Goal: Information Seeking & Learning: Find specific fact

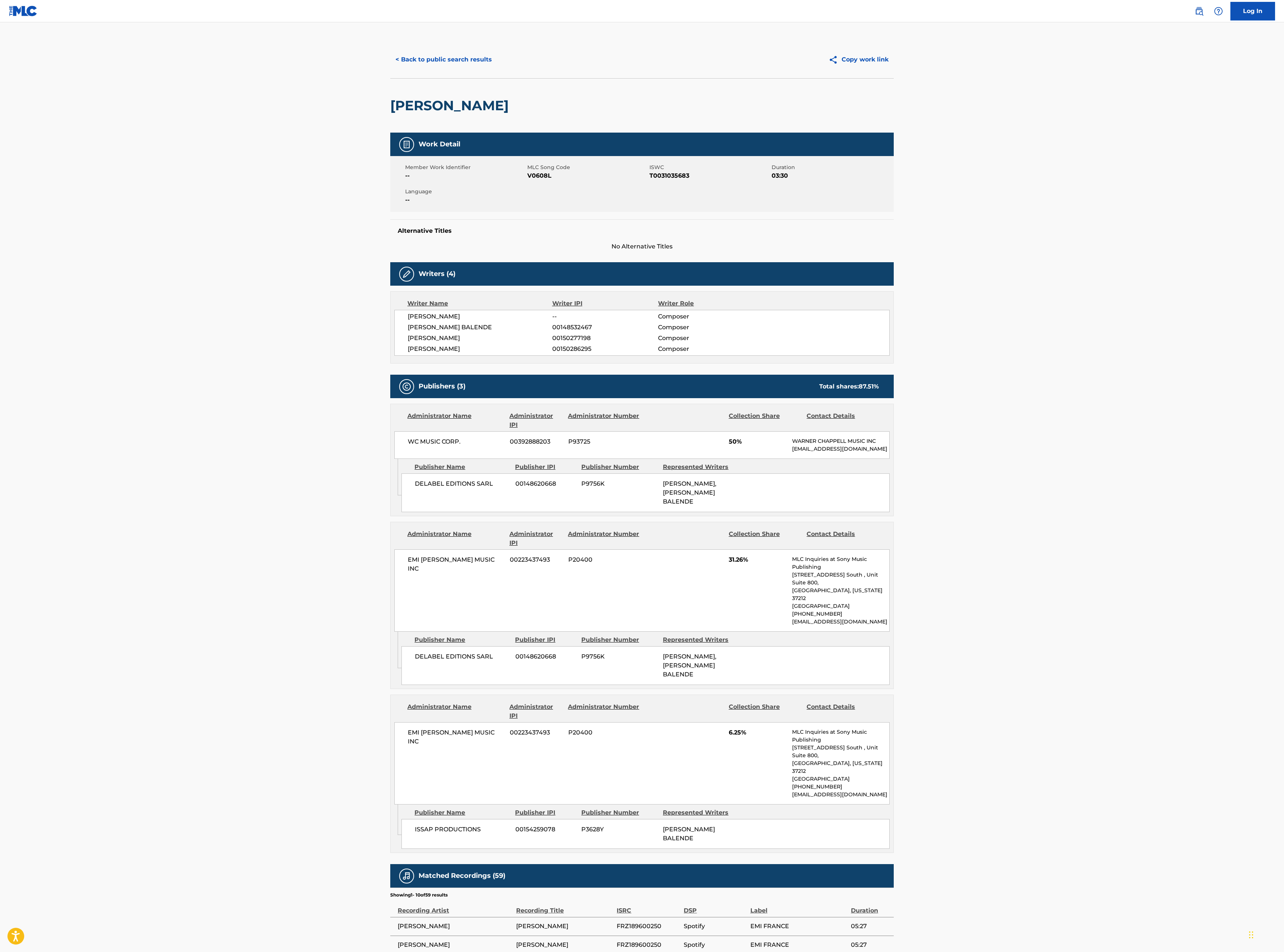
click at [425, 39] on main "< Back to public search results Copy work link [PERSON_NAME] Work Detail Member…" at bounding box center [642, 582] width 1284 height 1119
click at [434, 53] on button "< Back to public search results" at bounding box center [444, 59] width 107 height 18
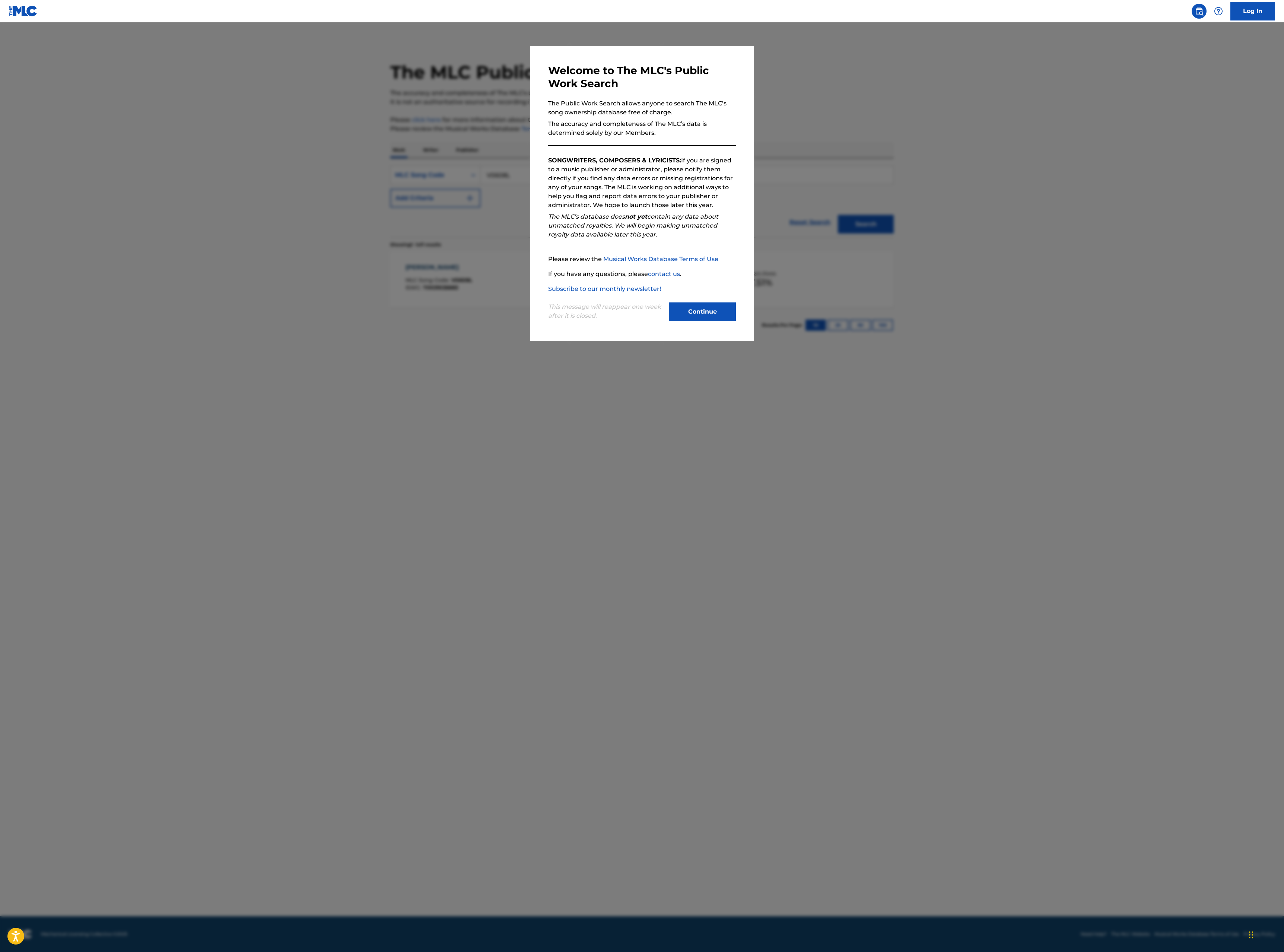
click at [694, 317] on button "Continue" at bounding box center [702, 312] width 67 height 18
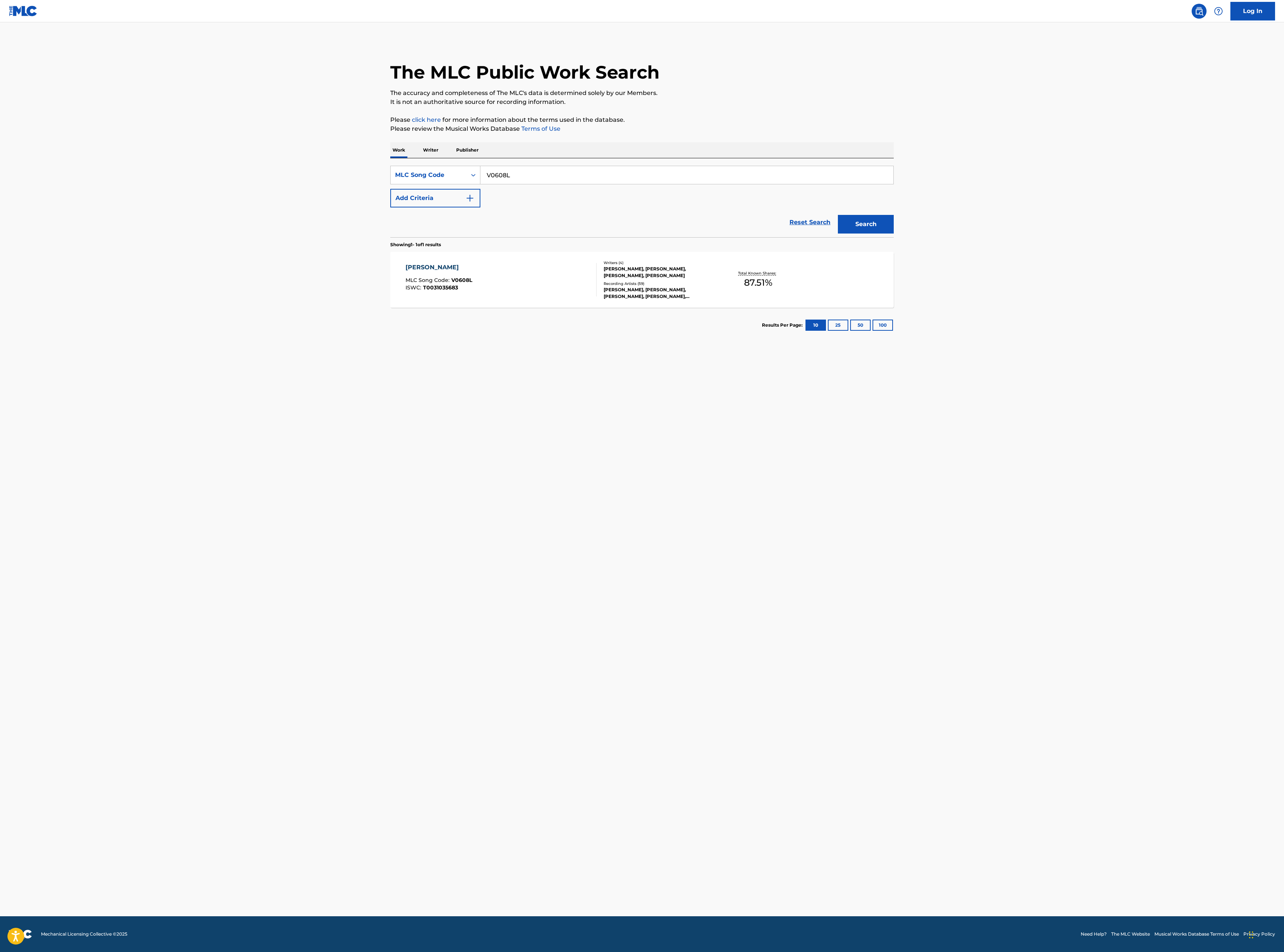
click at [543, 178] on input "V0608L" at bounding box center [687, 175] width 413 height 18
click at [430, 184] on div "MLC Song Code" at bounding box center [435, 174] width 90 height 18
click at [443, 198] on div "Work Title" at bounding box center [435, 193] width 89 height 18
click at [506, 179] on input "Search Form" at bounding box center [687, 175] width 413 height 18
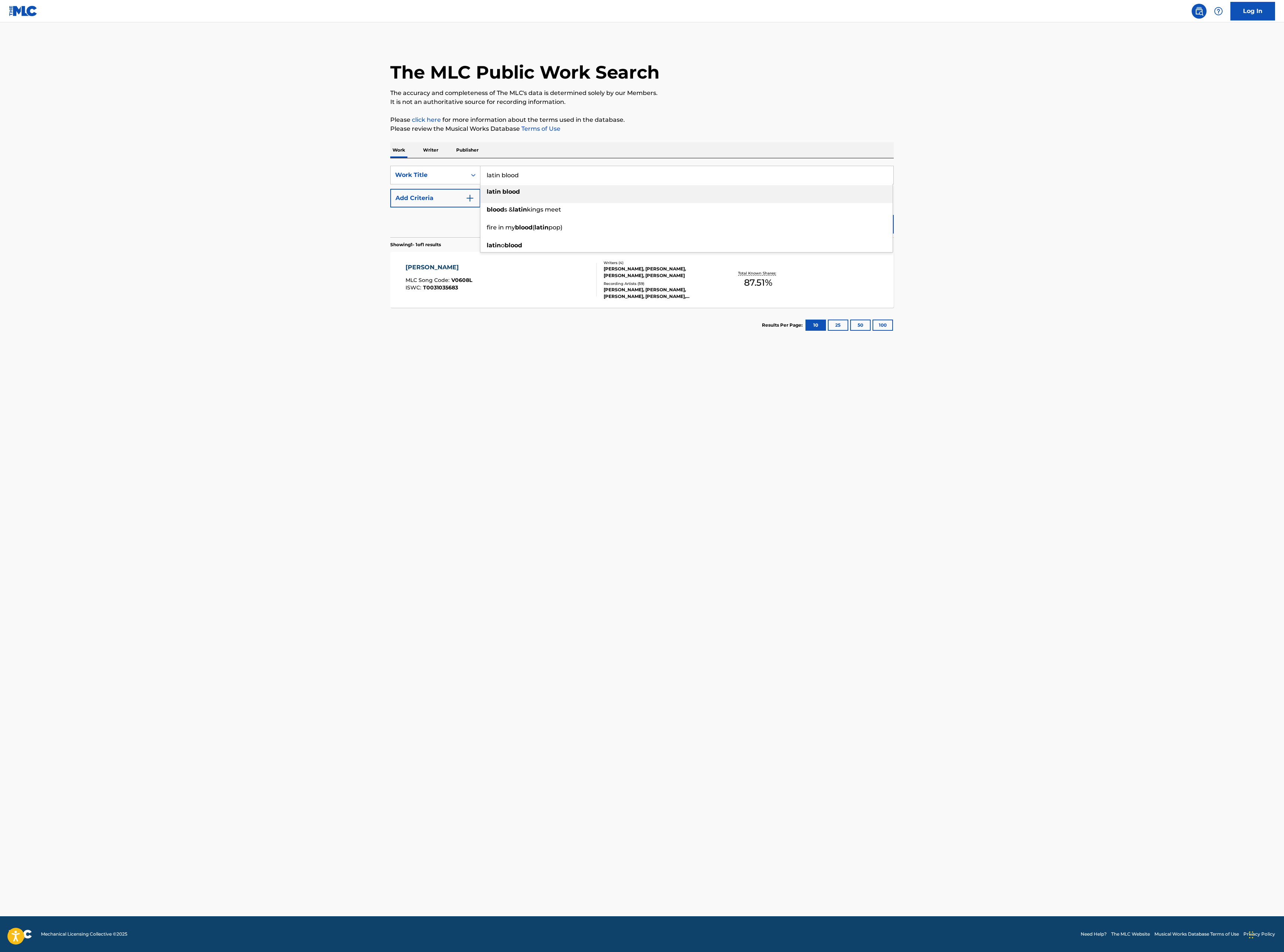
type input "latin blood"
click at [460, 194] on button "Add Criteria" at bounding box center [435, 198] width 90 height 18
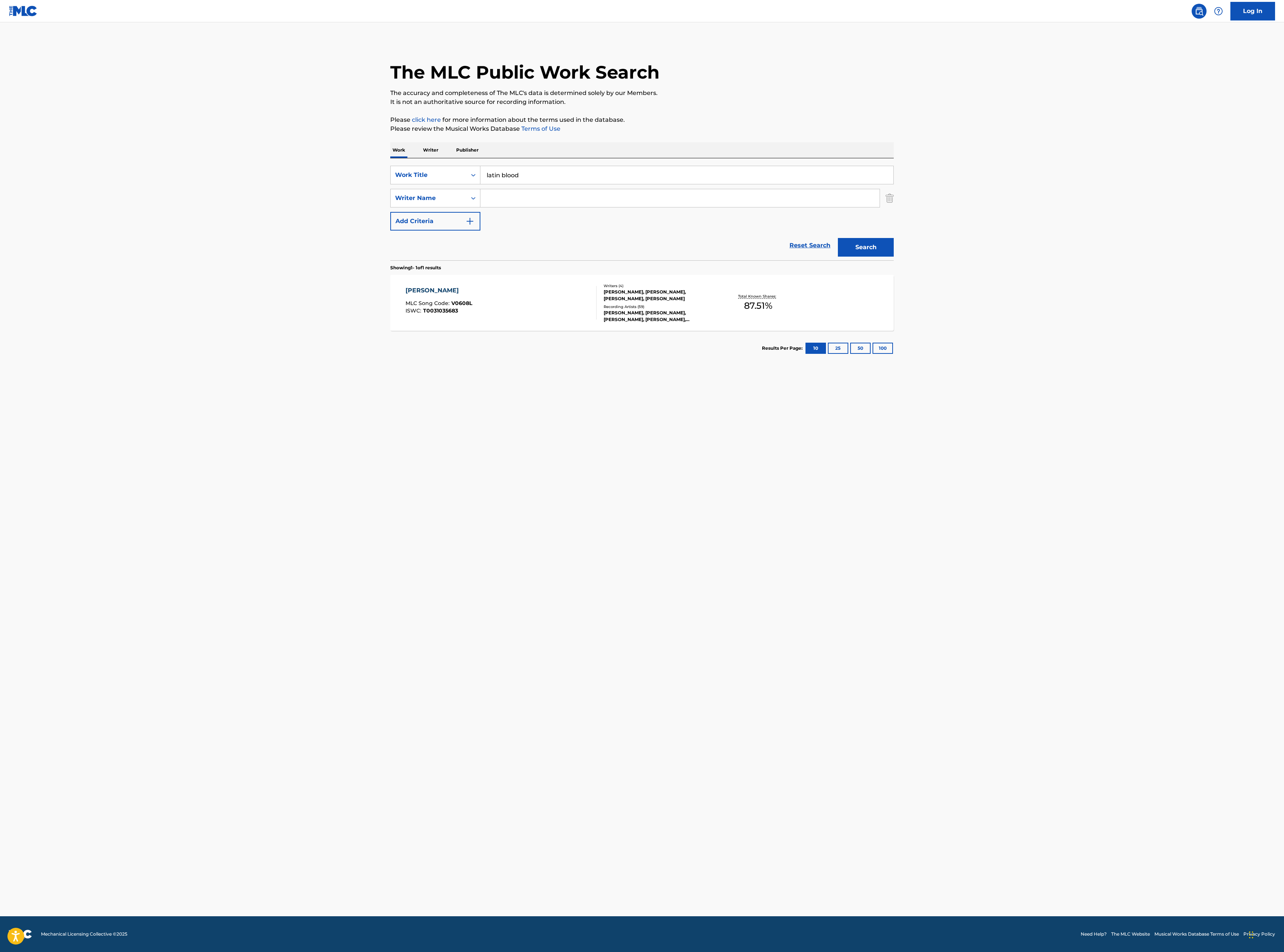
click at [522, 198] on input "Search Form" at bounding box center [680, 198] width 399 height 18
paste input "[PERSON_NAME]"
click at [889, 253] on button "Search" at bounding box center [866, 247] width 56 height 18
click at [506, 197] on input "[PERSON_NAME]" at bounding box center [680, 198] width 399 height 18
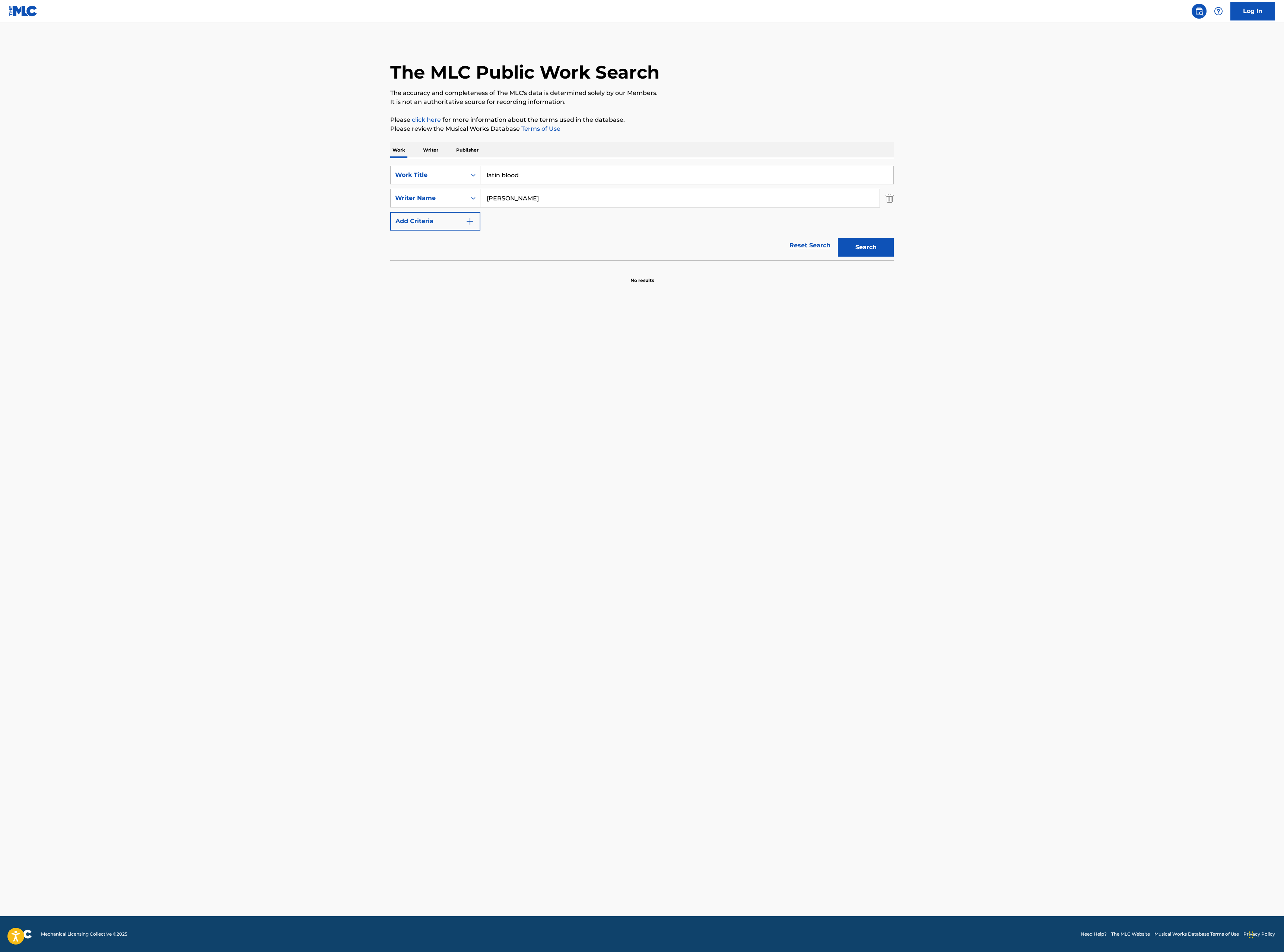
click at [838, 238] on button "Search" at bounding box center [866, 247] width 56 height 18
click at [514, 199] on input "[PERSON_NAME]" at bounding box center [680, 198] width 399 height 18
click at [838, 238] on button "Search" at bounding box center [866, 247] width 56 height 18
click at [579, 202] on input "[PERSON_NAME]" at bounding box center [680, 198] width 399 height 18
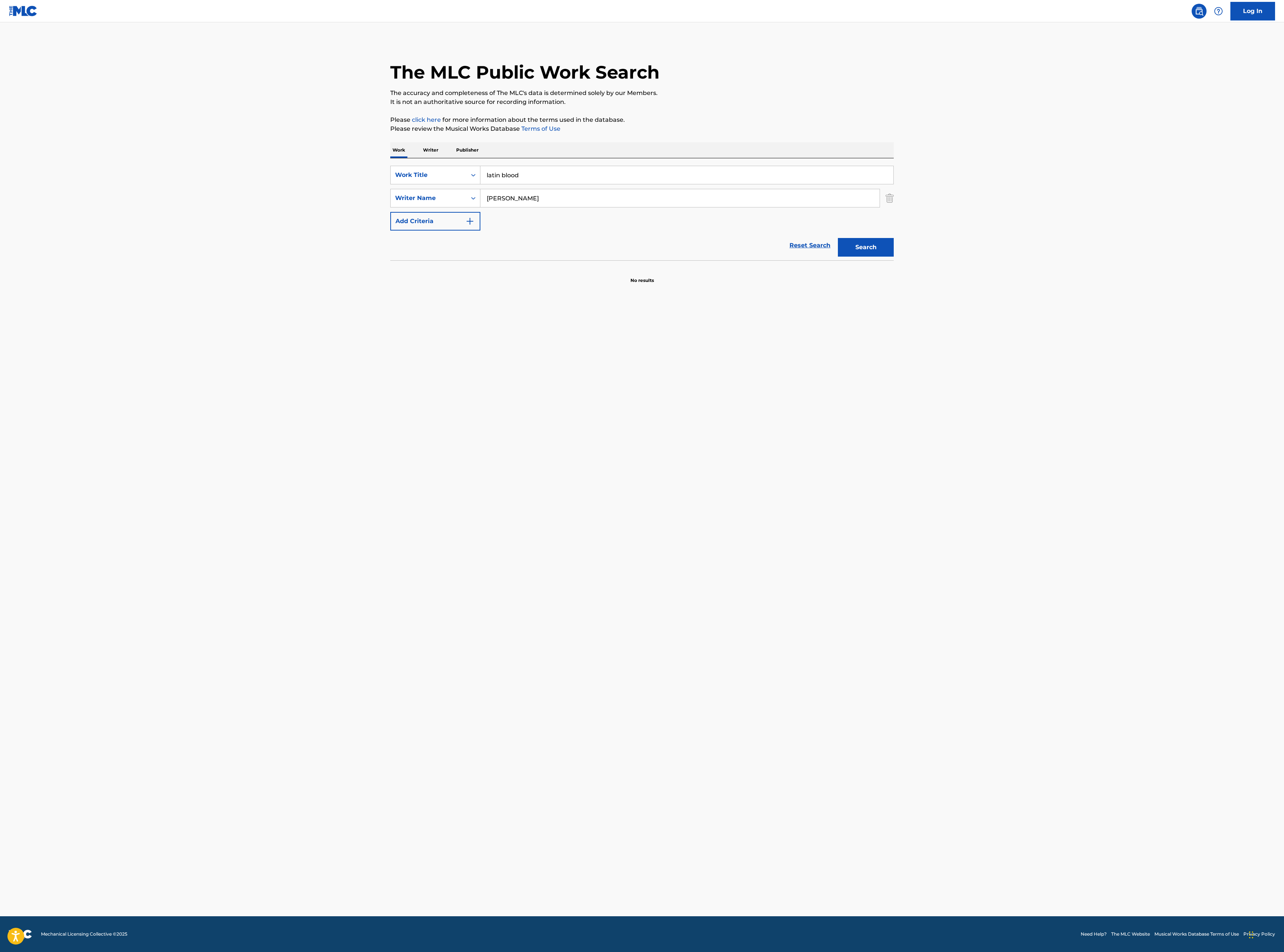
click at [579, 202] on input "[PERSON_NAME]" at bounding box center [680, 198] width 399 height 18
type input "[PERSON_NAME]"
click at [838, 238] on button "Search" at bounding box center [866, 247] width 56 height 18
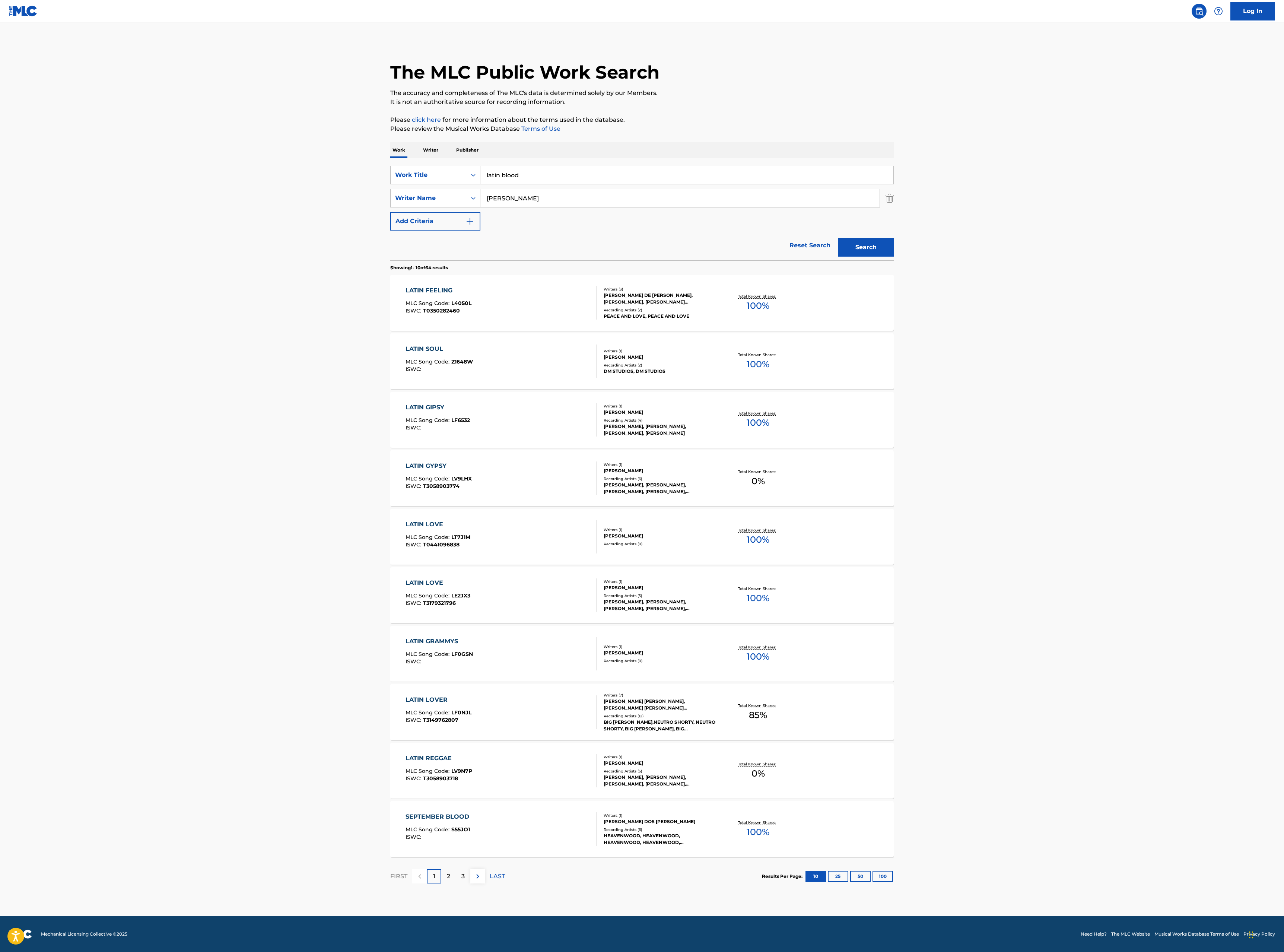
click at [559, 179] on input "latin blood" at bounding box center [687, 175] width 413 height 18
paste input "Roses of [GEOGRAPHIC_DATA]"
type input "Roses of [GEOGRAPHIC_DATA]"
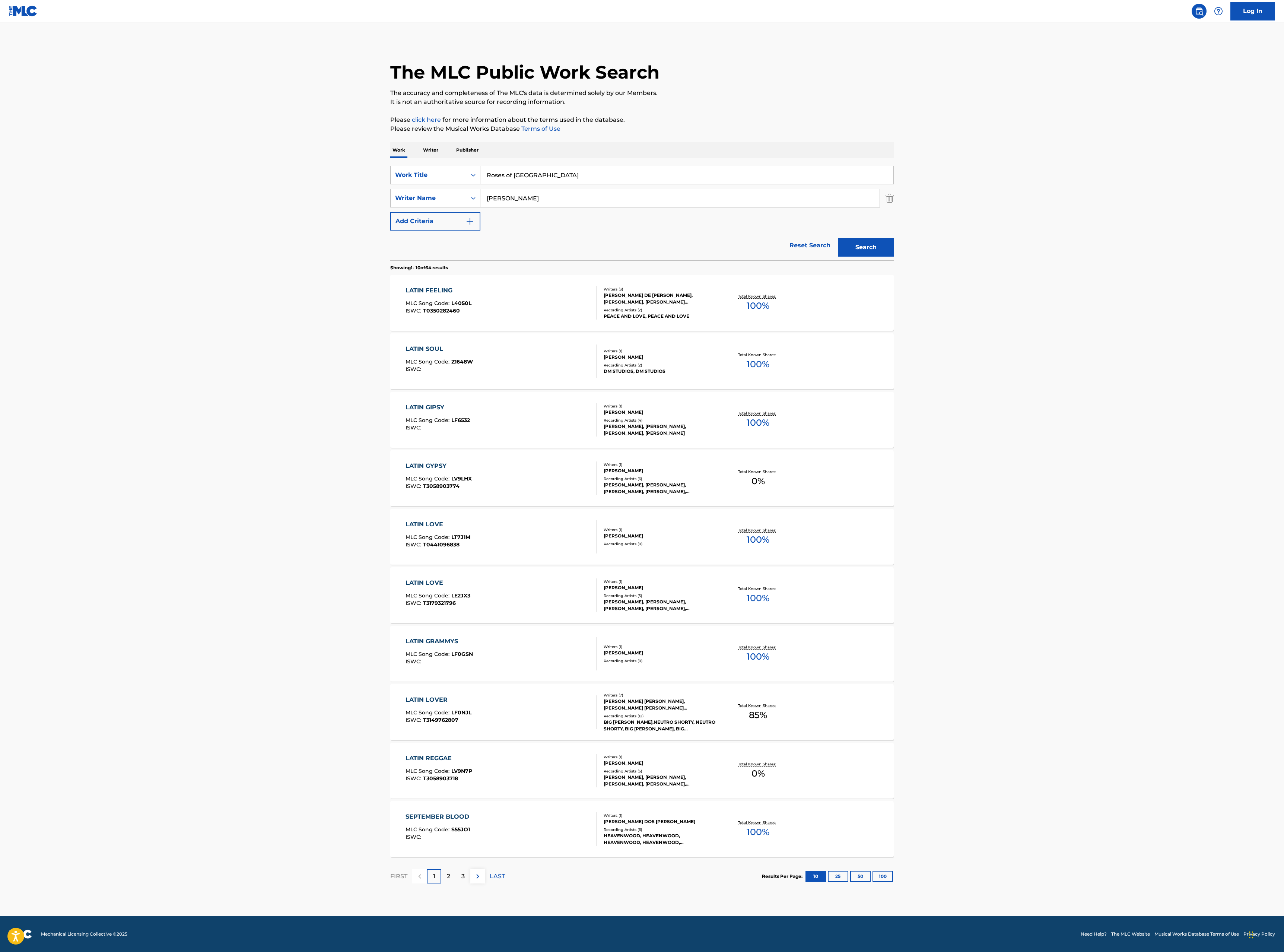
click at [617, 199] on input "[PERSON_NAME]" at bounding box center [680, 198] width 399 height 18
paste input "[PERSON_NAME]"
type input "[PERSON_NAME]"
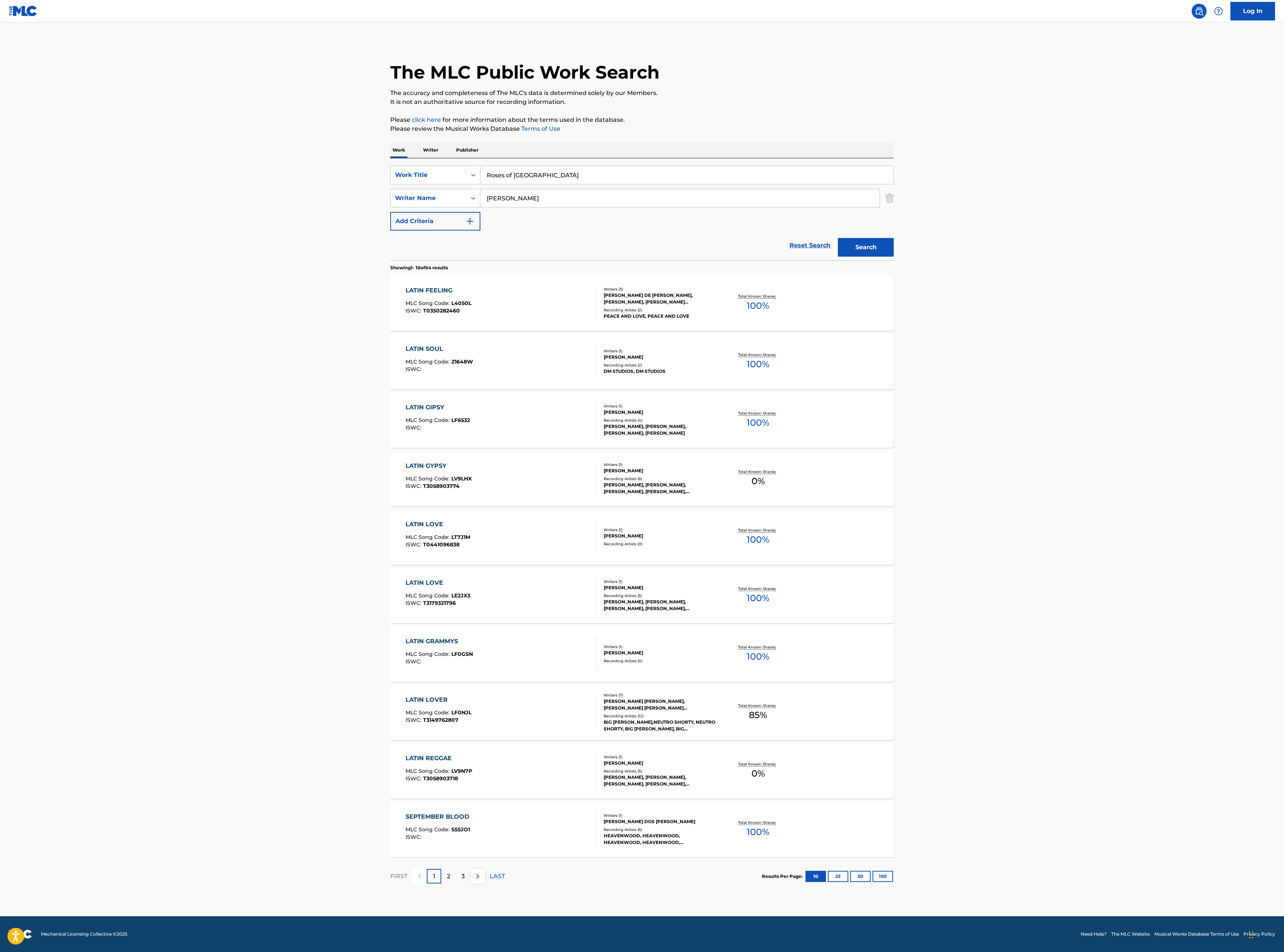
click at [854, 247] on button "Search" at bounding box center [866, 247] width 56 height 18
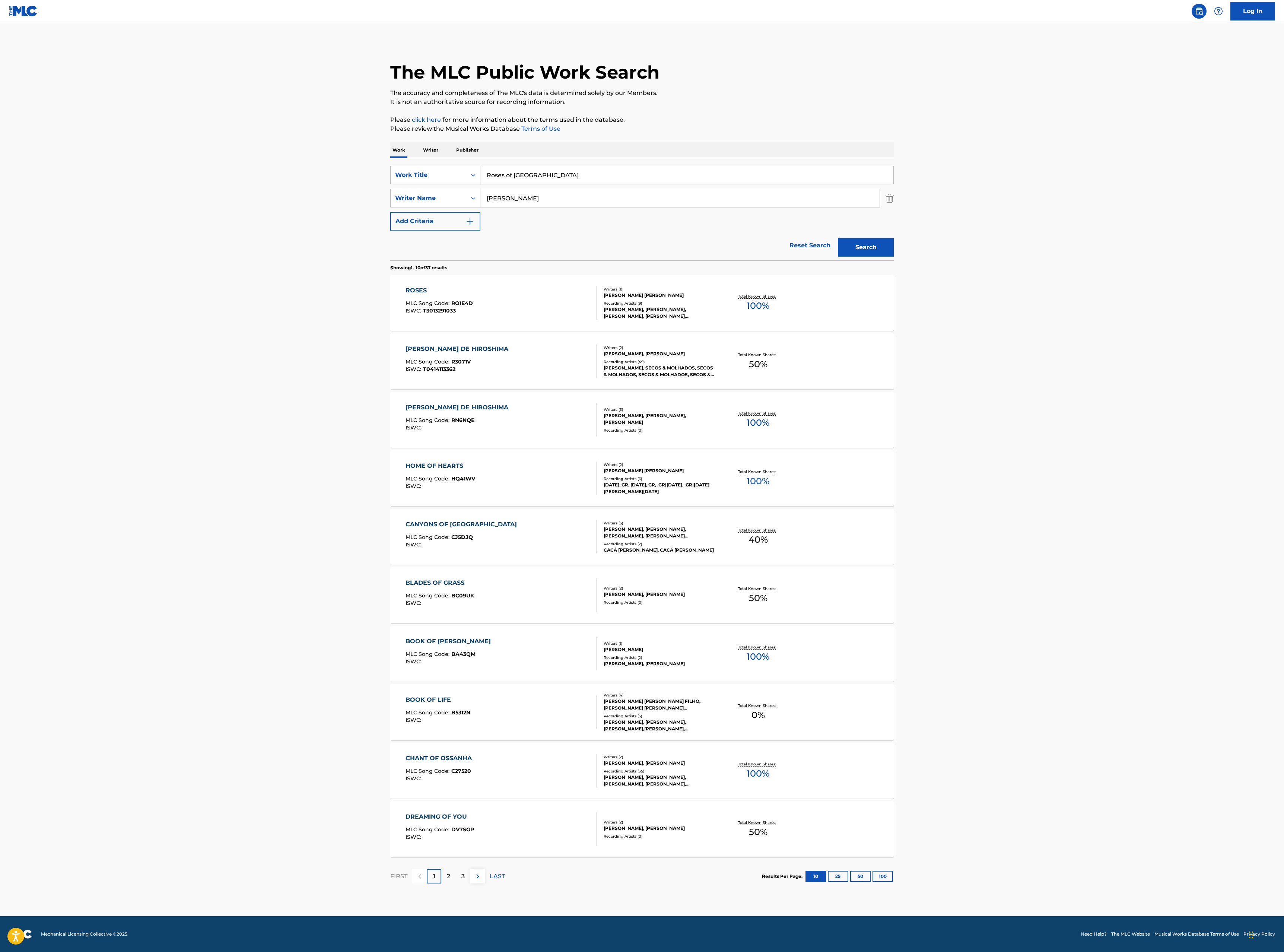
click at [649, 371] on div "[PERSON_NAME], SECOS & MOLHADOS, SECOS & MOLHADOS, SECOS & MOLHADOS, SECOS & MO…" at bounding box center [660, 371] width 113 height 13
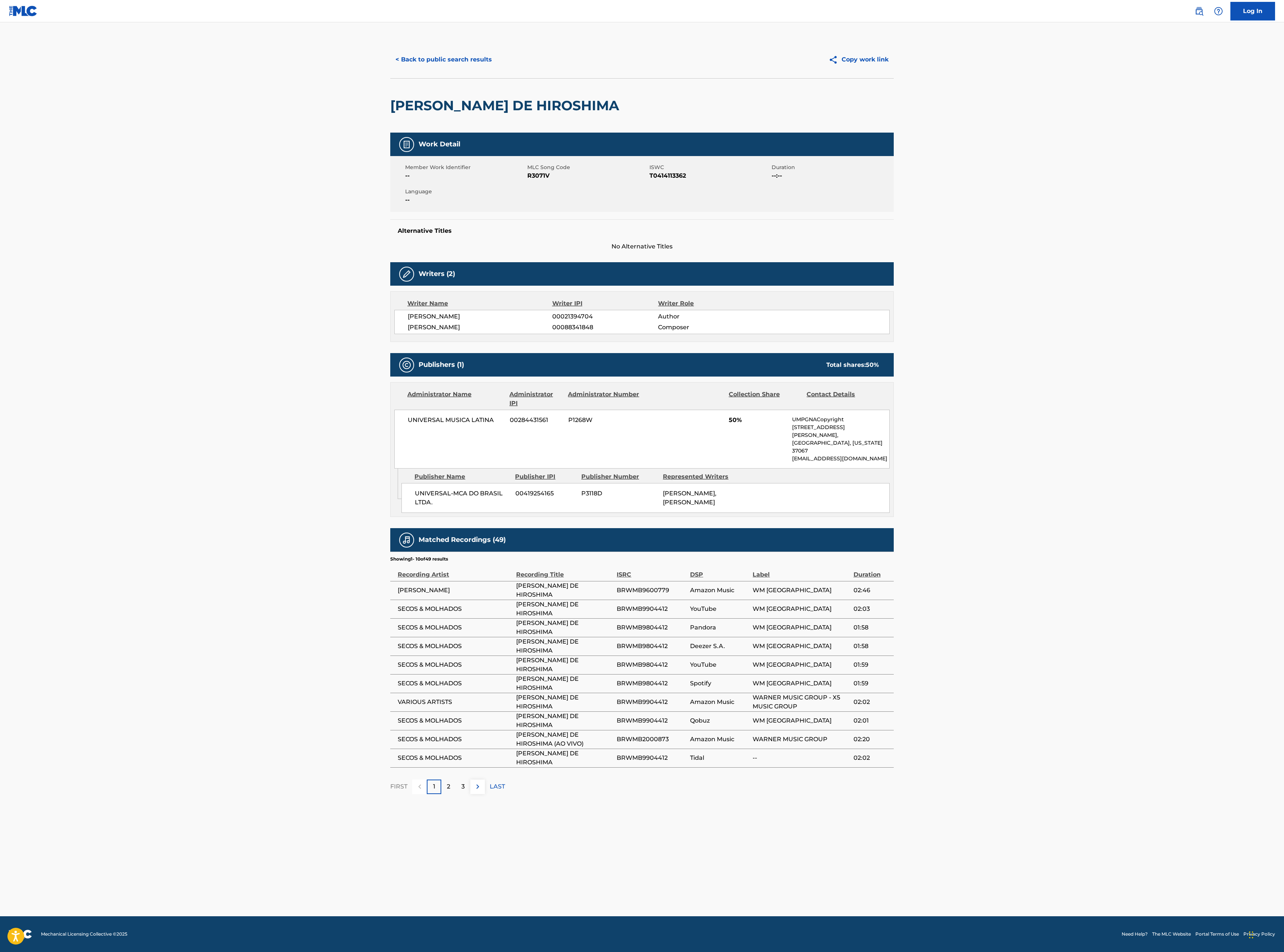
click at [482, 104] on h2 "[PERSON_NAME] DE HIROSHIMA" at bounding box center [506, 106] width 233 height 17
copy div "[PERSON_NAME] DE HIROSHIMA"
click at [464, 65] on button "< Back to public search results" at bounding box center [444, 59] width 107 height 18
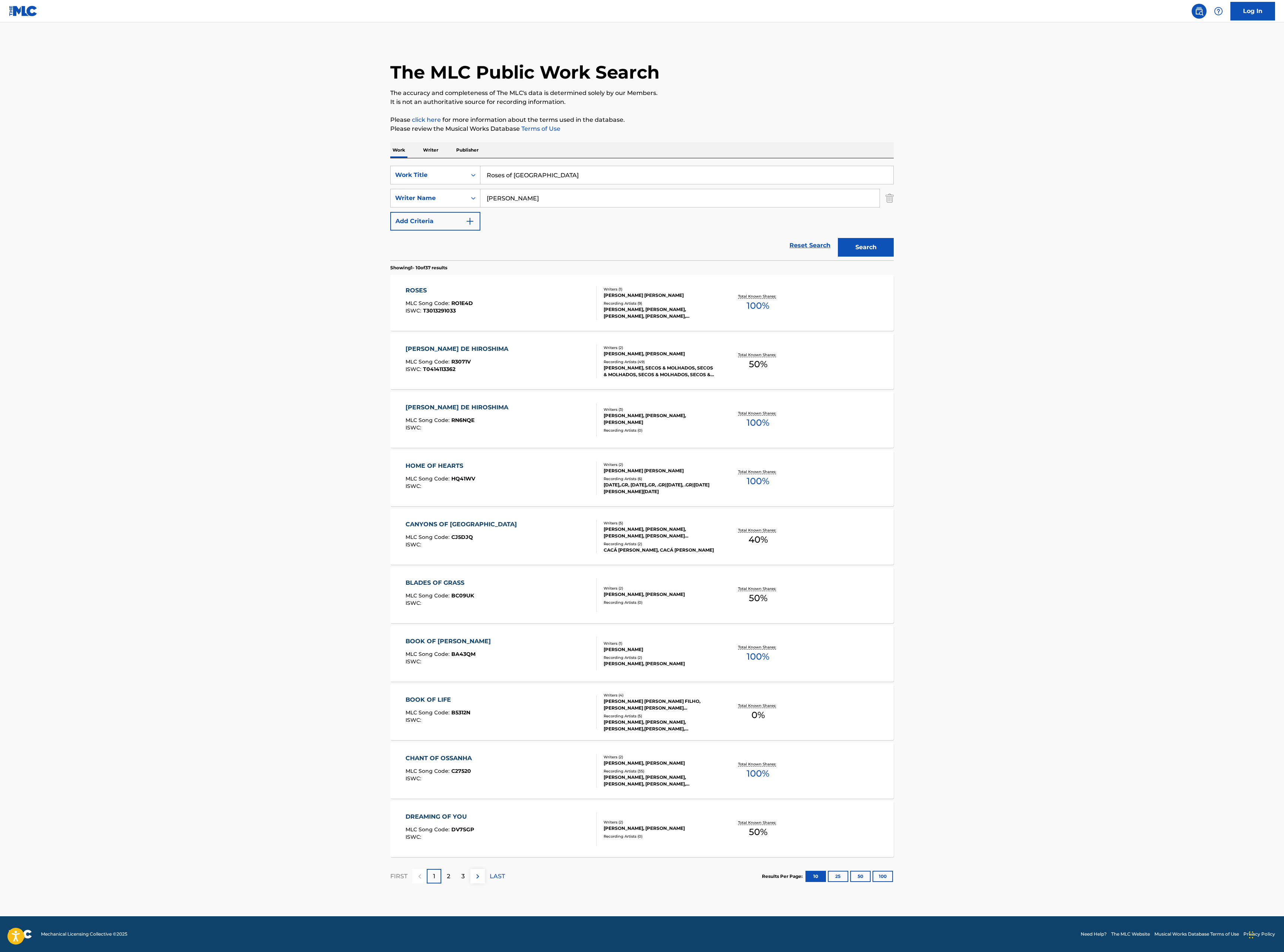
click at [591, 425] on div at bounding box center [593, 419] width 6 height 33
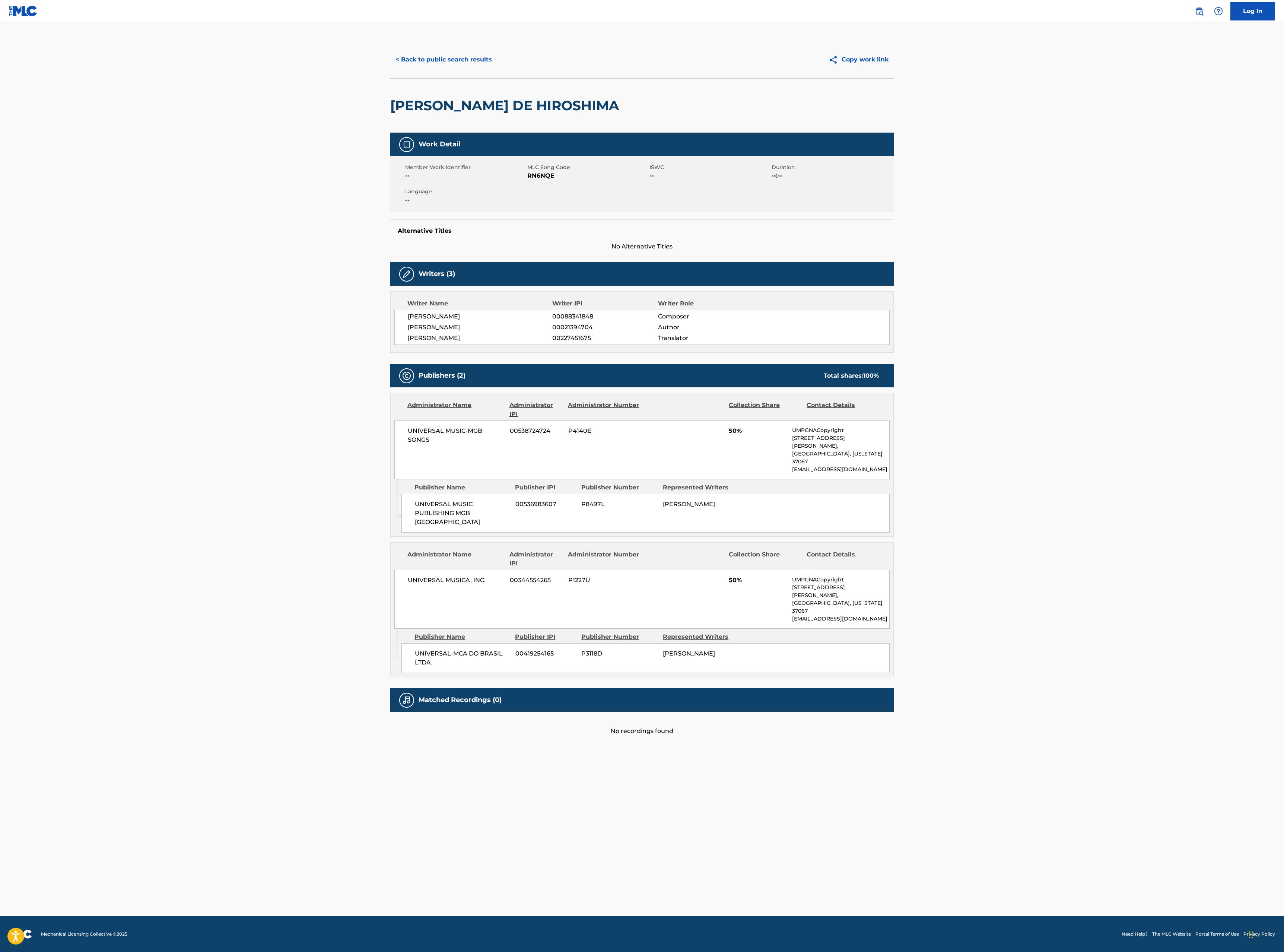
click at [444, 45] on div "< Back to public search results Copy work link" at bounding box center [642, 59] width 503 height 37
click at [443, 51] on button "< Back to public search results" at bounding box center [444, 59] width 107 height 18
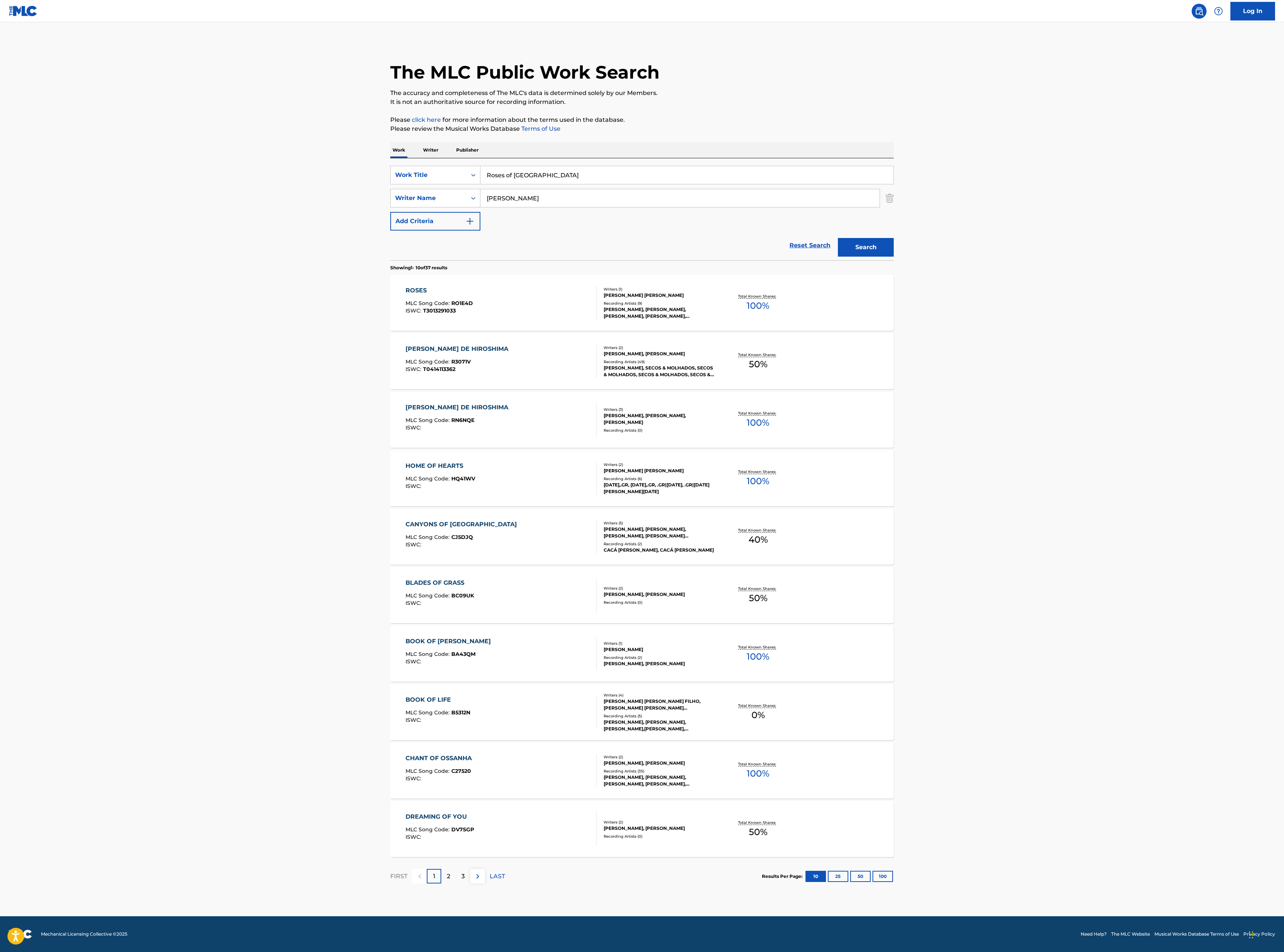
click at [562, 176] on input "Roses of [GEOGRAPHIC_DATA]" at bounding box center [687, 175] width 413 height 18
paste input "[US_STATE] THING"
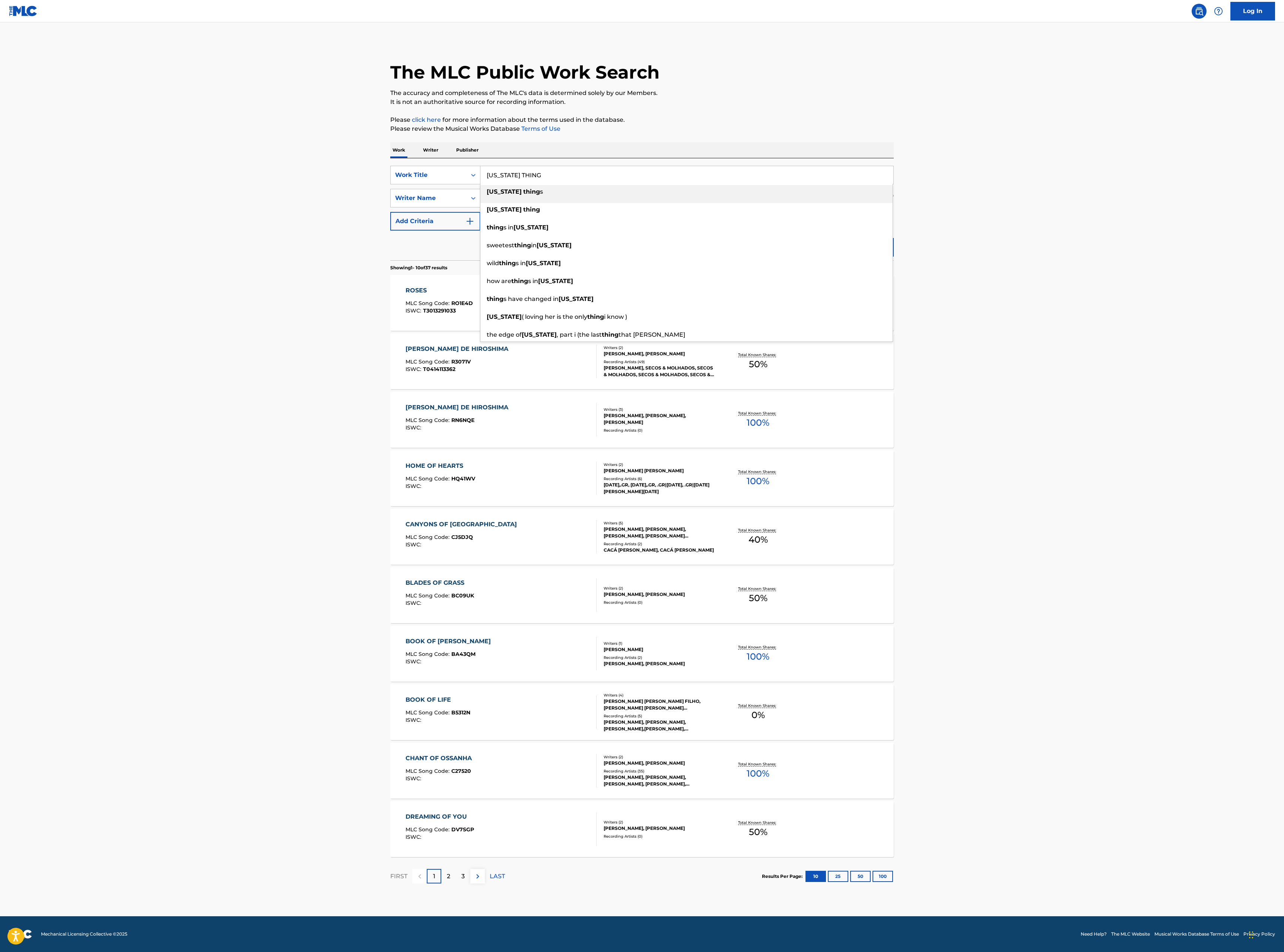
click at [570, 199] on li "[US_STATE] thing s" at bounding box center [686, 194] width 412 height 18
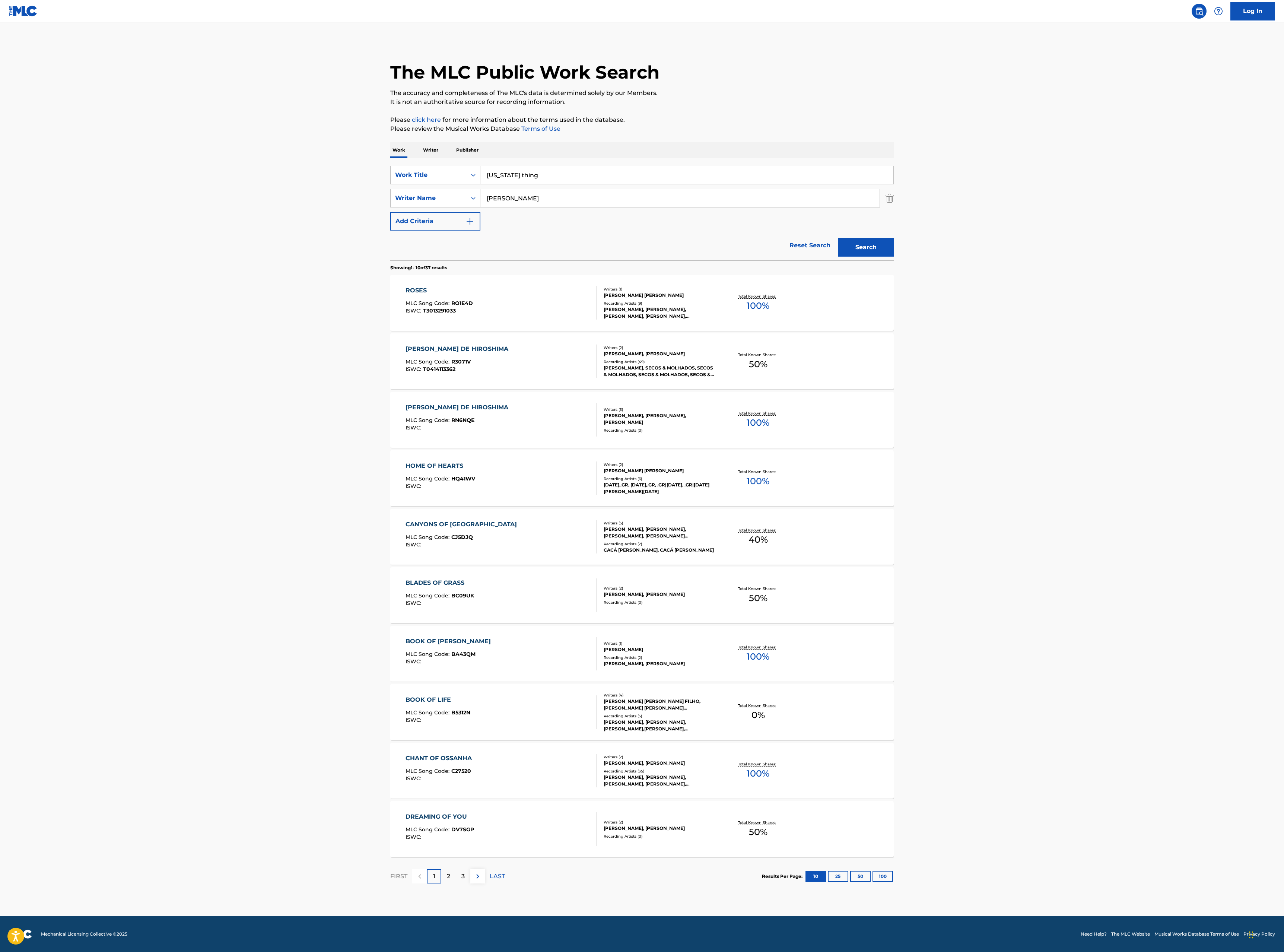
type input "[US_STATE] thing"
click at [838, 238] on button "Search" at bounding box center [866, 247] width 56 height 18
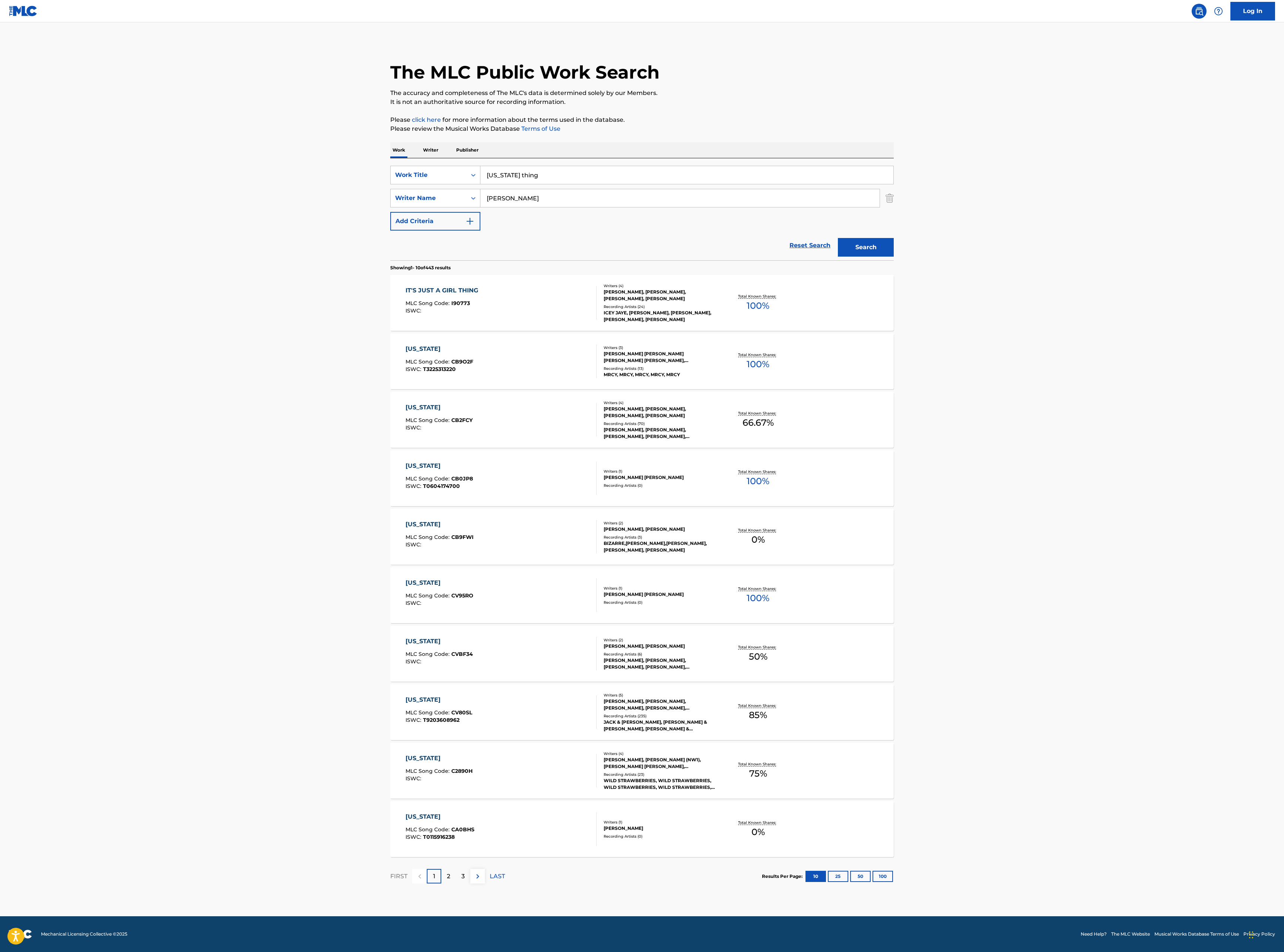
click at [867, 248] on button "Search" at bounding box center [866, 247] width 56 height 18
click at [521, 191] on input "[PERSON_NAME]" at bounding box center [680, 198] width 399 height 18
click at [522, 191] on input "[PERSON_NAME]" at bounding box center [680, 198] width 399 height 18
type input "freedy"
click at [838, 238] on button "Search" at bounding box center [866, 247] width 56 height 18
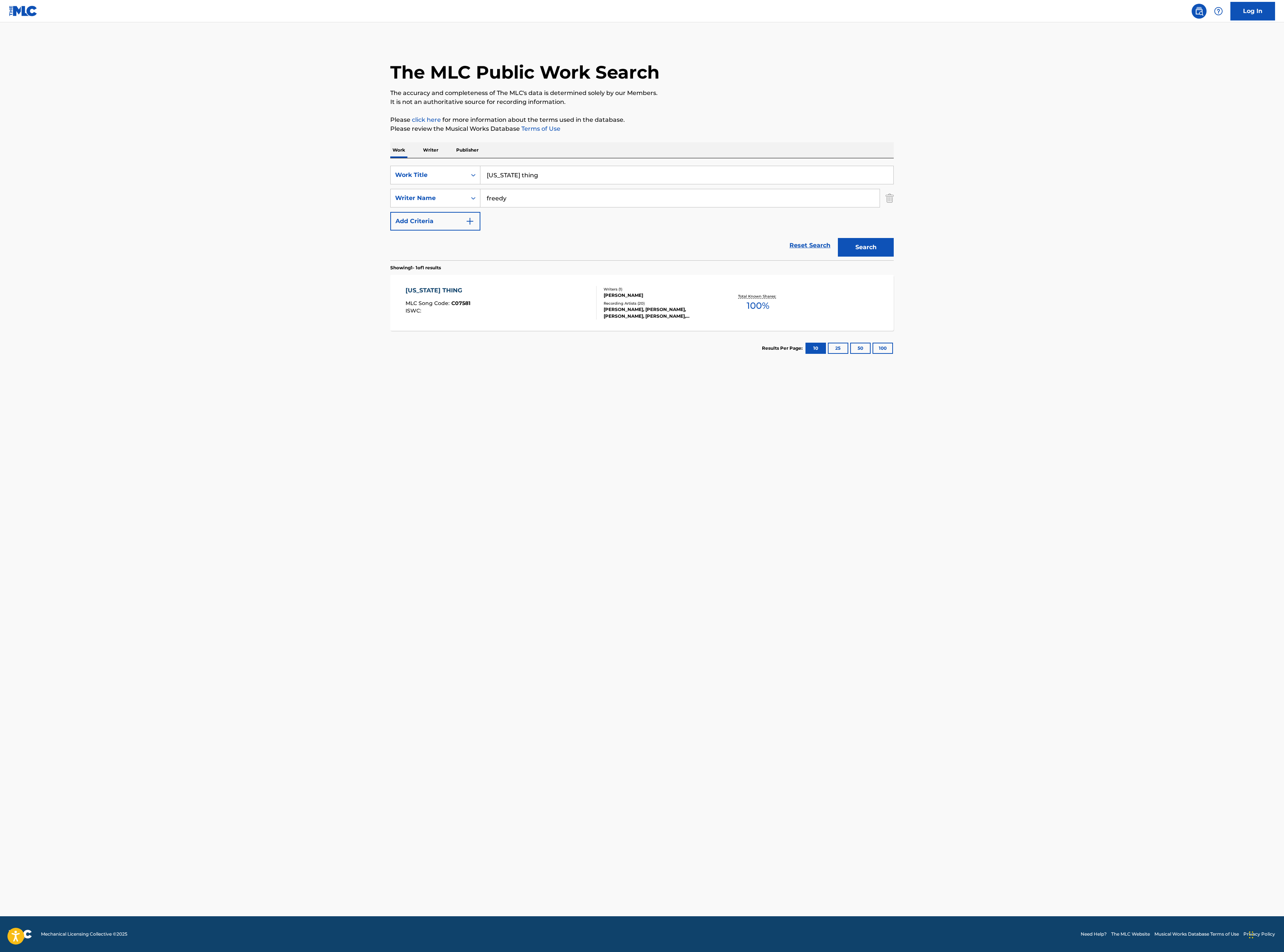
click at [540, 297] on div "[US_STATE] THING MLC Song Code : C07581 ISWC :" at bounding box center [501, 303] width 191 height 33
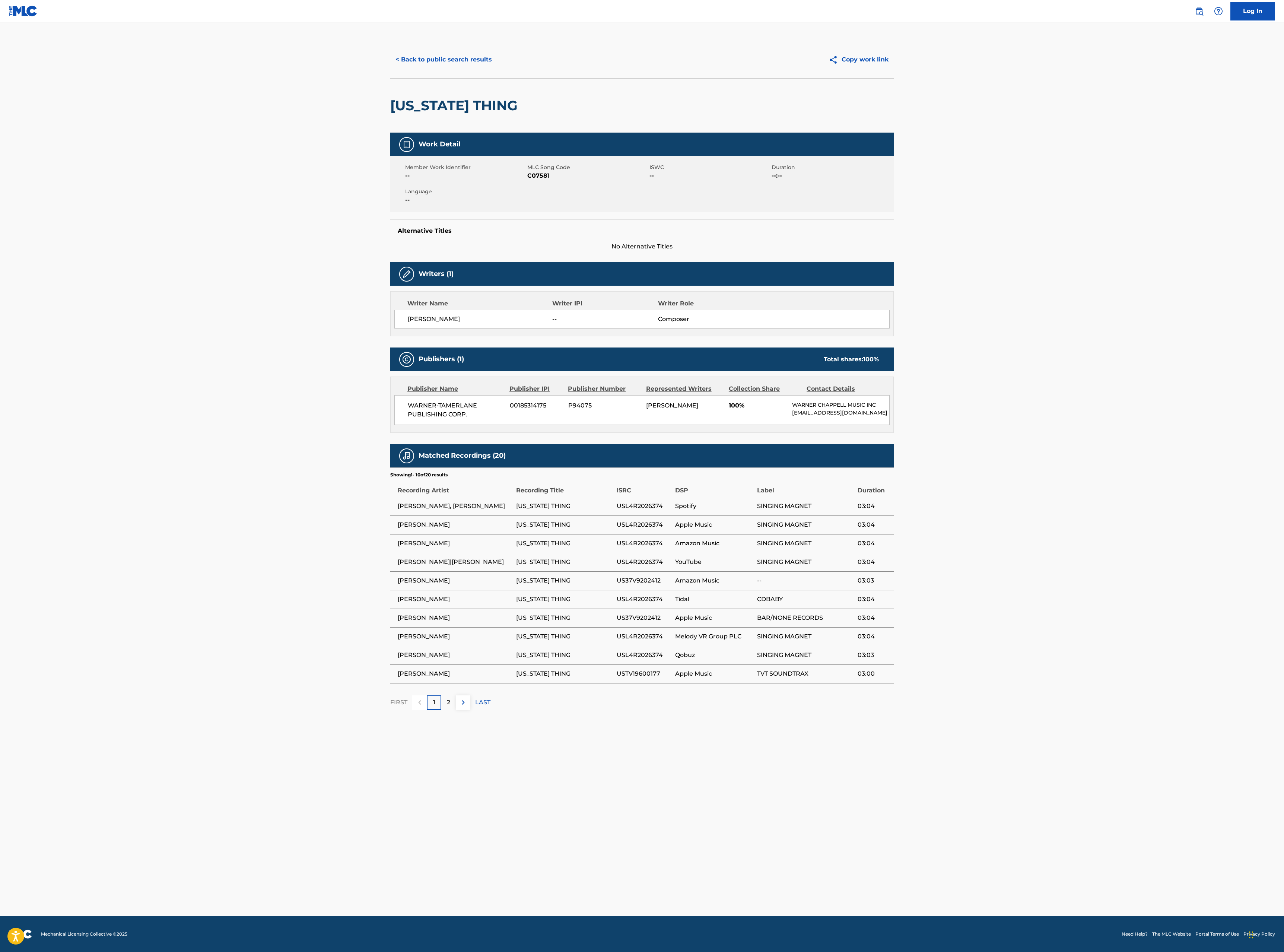
click at [453, 57] on button "< Back to public search results" at bounding box center [444, 59] width 107 height 18
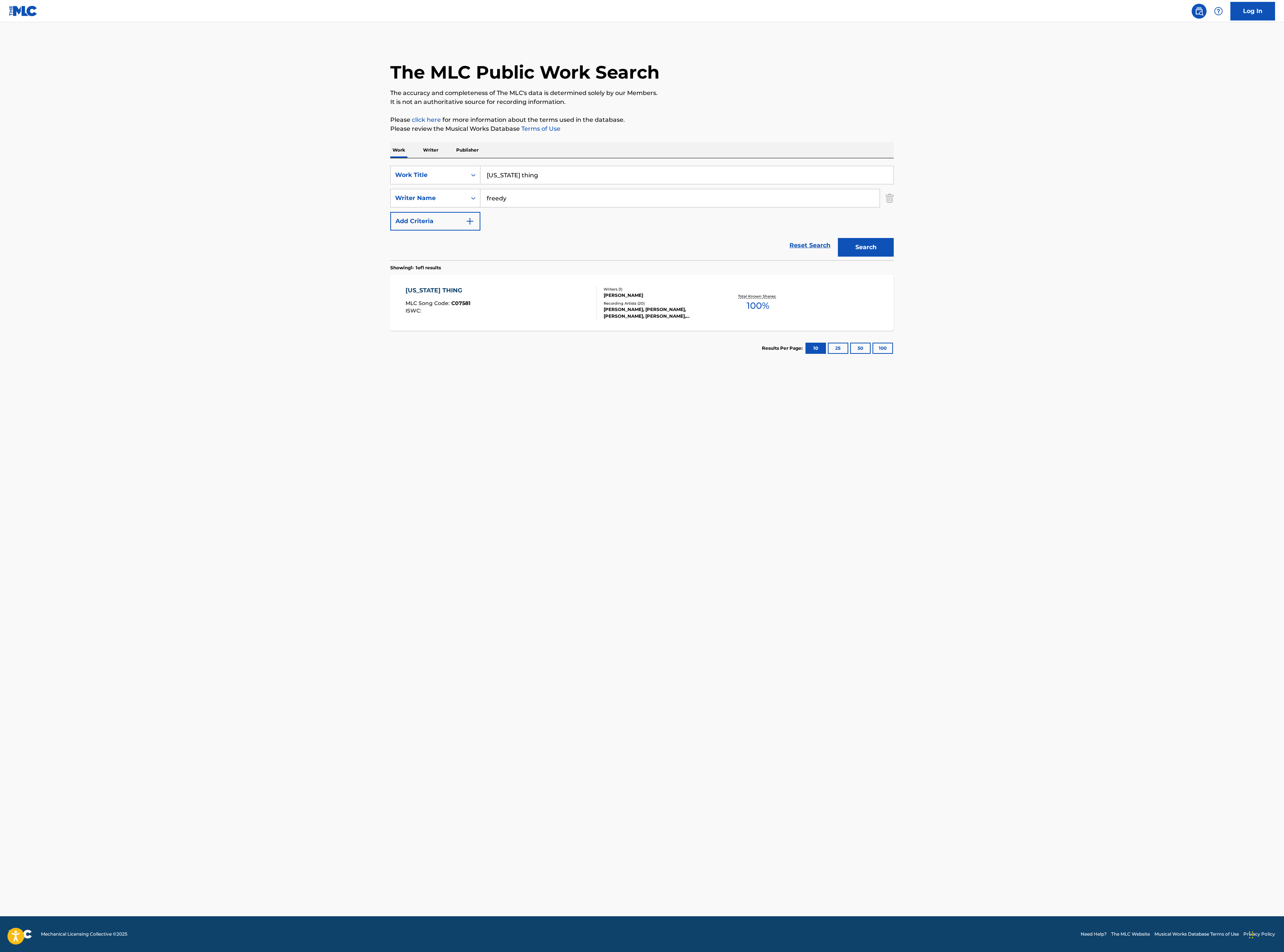
click at [549, 201] on input "freedy" at bounding box center [680, 198] width 399 height 18
type input "[PERSON_NAME]"
click at [838, 238] on button "Search" at bounding box center [866, 247] width 56 height 18
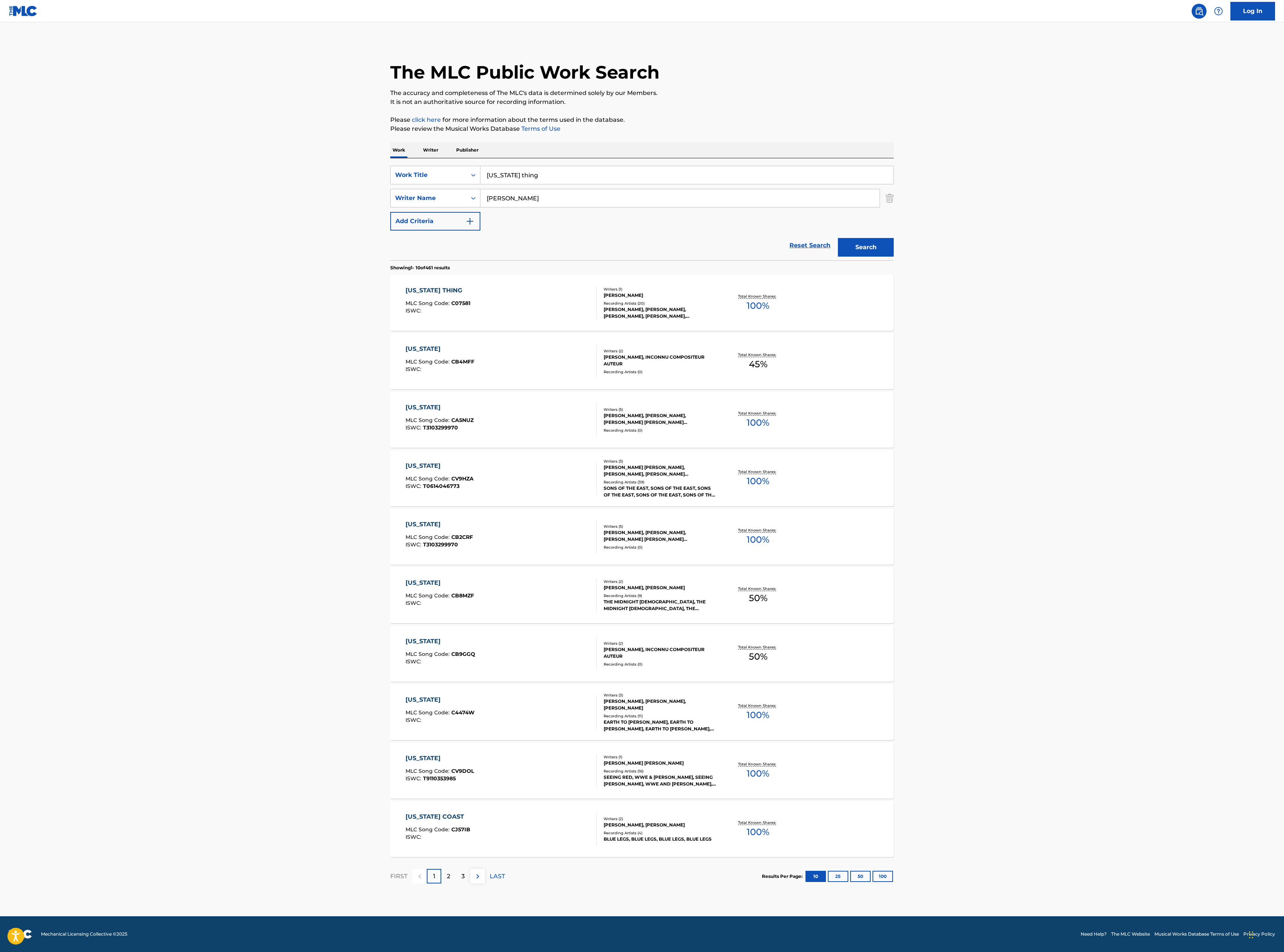
click at [577, 299] on div "[US_STATE] THING MLC Song Code : C07581 ISWC :" at bounding box center [501, 303] width 191 height 33
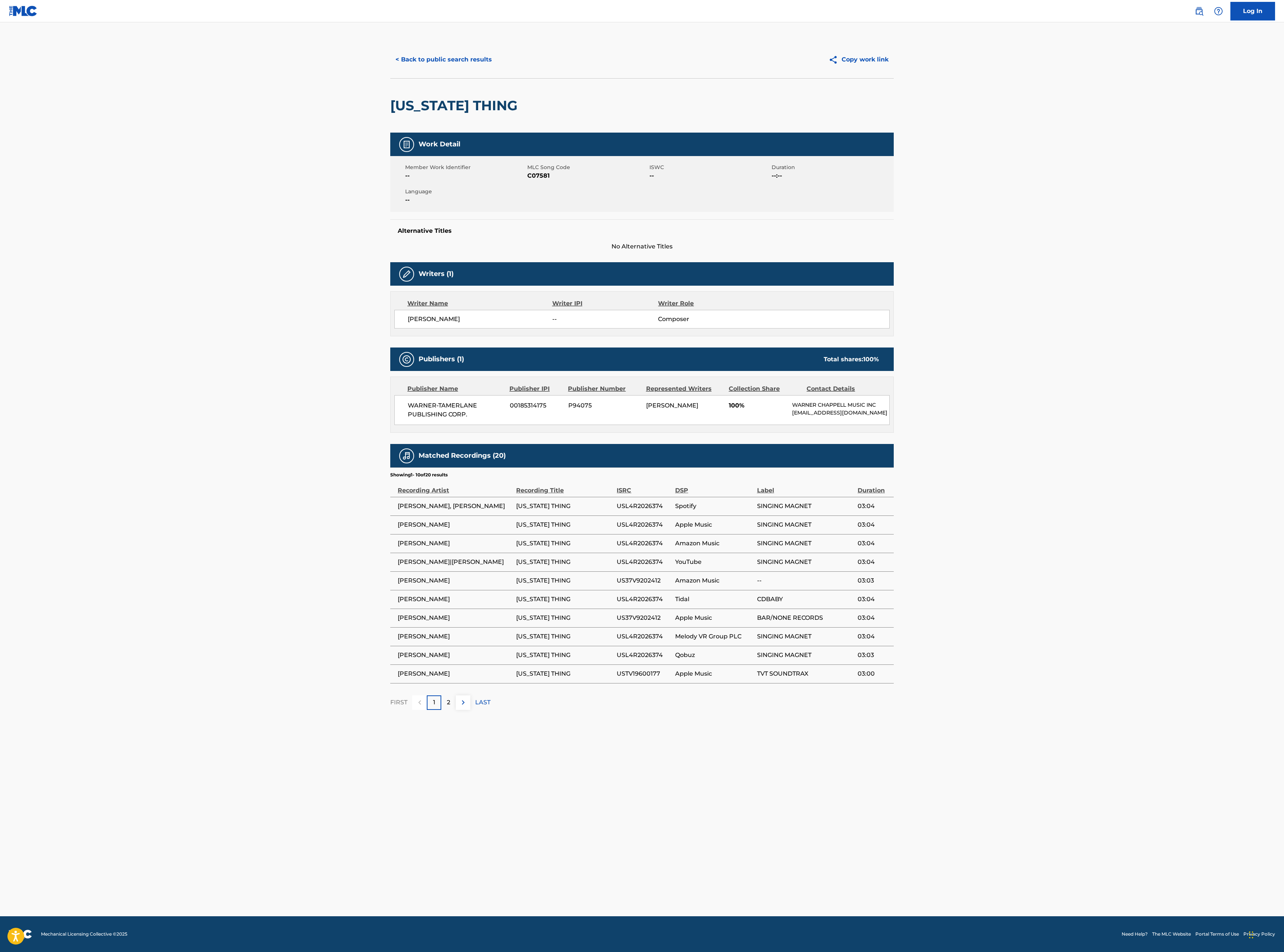
click at [449, 71] on div "< Back to public search results Copy work link" at bounding box center [642, 59] width 503 height 37
click at [451, 61] on button "< Back to public search results" at bounding box center [444, 59] width 107 height 18
